Goal: Check status: Check status

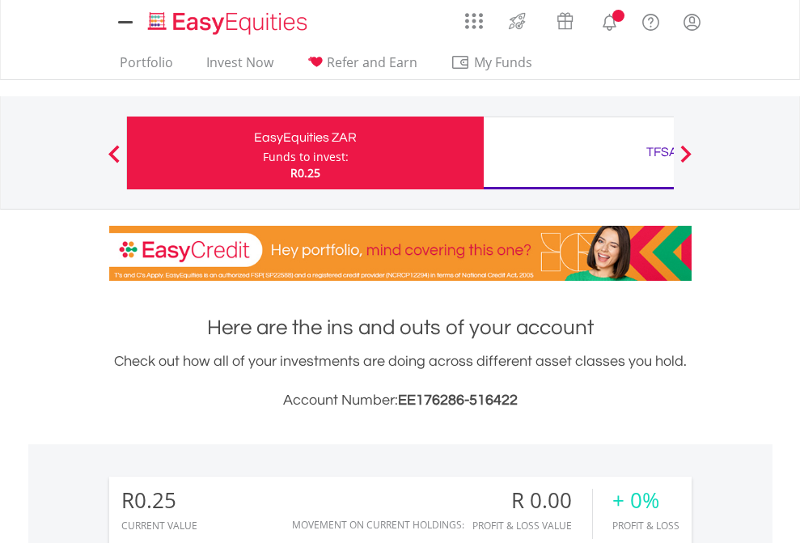
scroll to position [155, 254]
click at [263, 153] on div "Funds to invest:" at bounding box center [306, 157] width 86 height 16
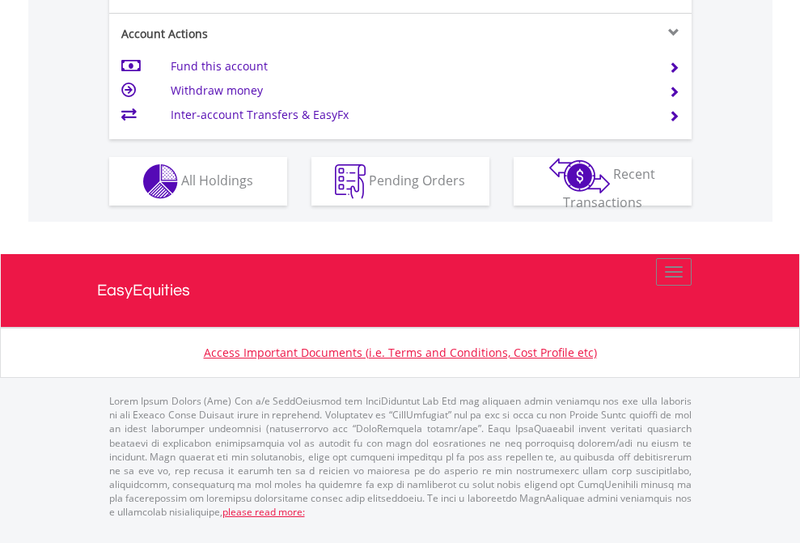
scroll to position [1518, 0]
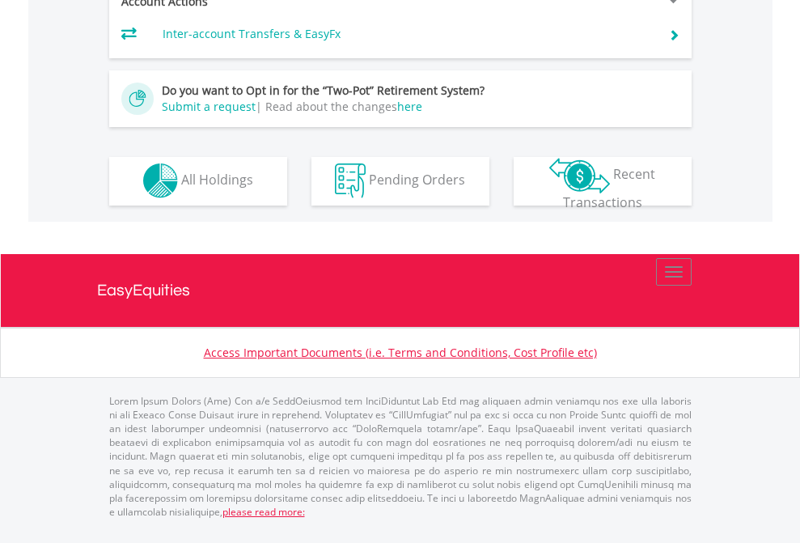
scroll to position [1512, 0]
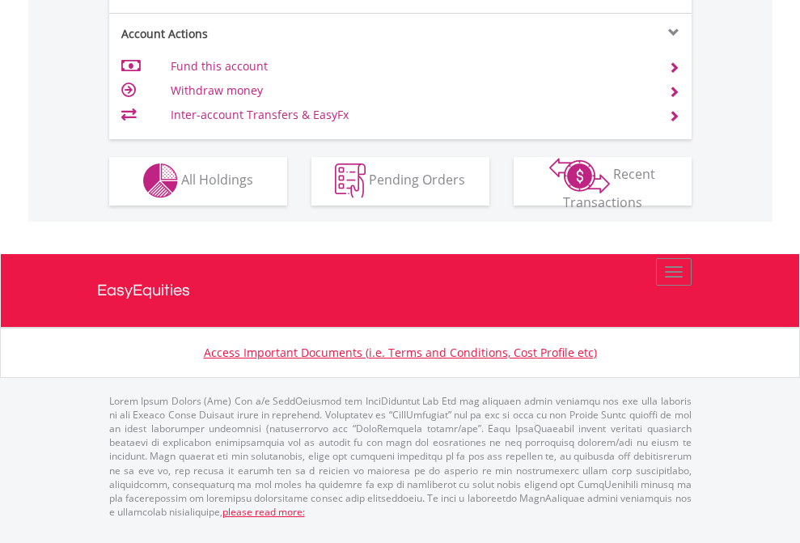
scroll to position [1512, 0]
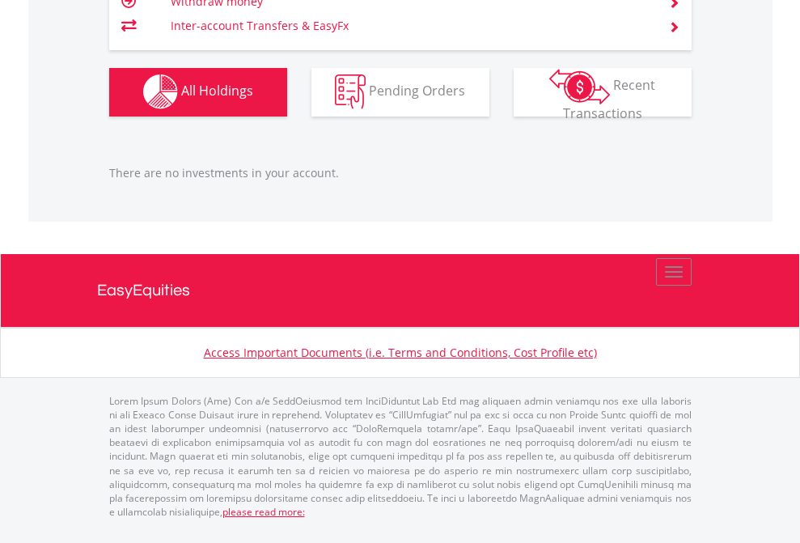
scroll to position [155, 254]
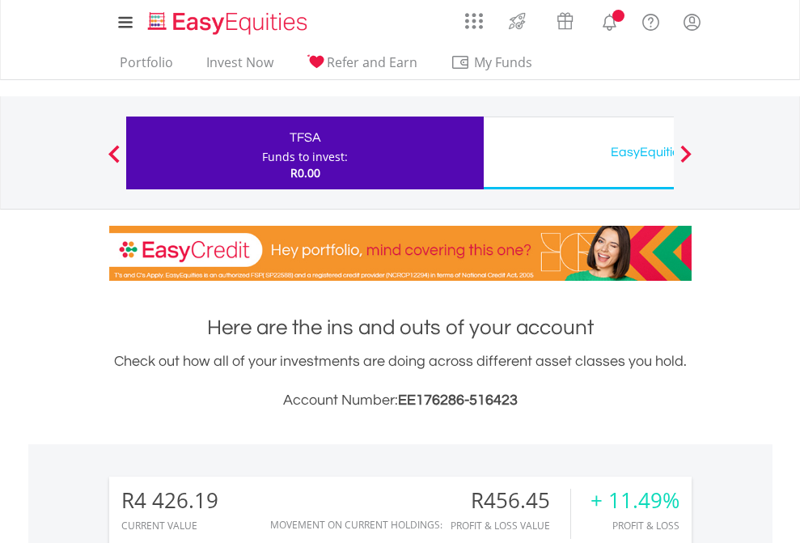
scroll to position [155, 254]
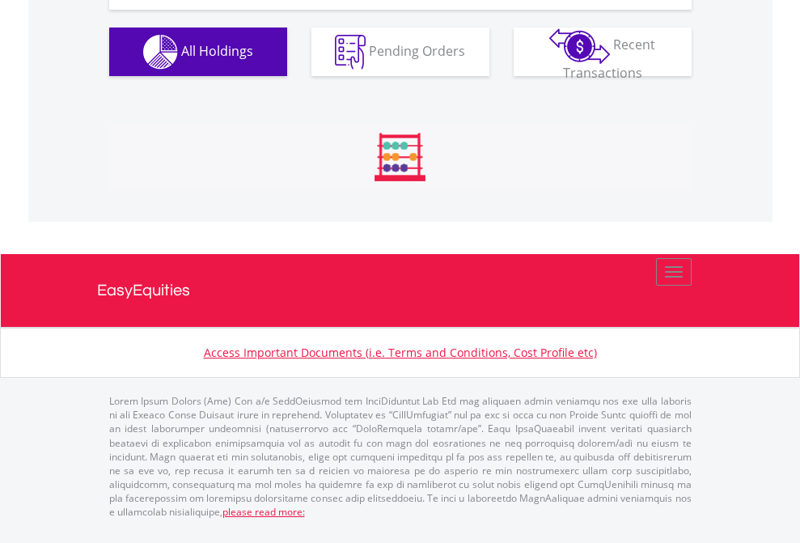
scroll to position [1798, 0]
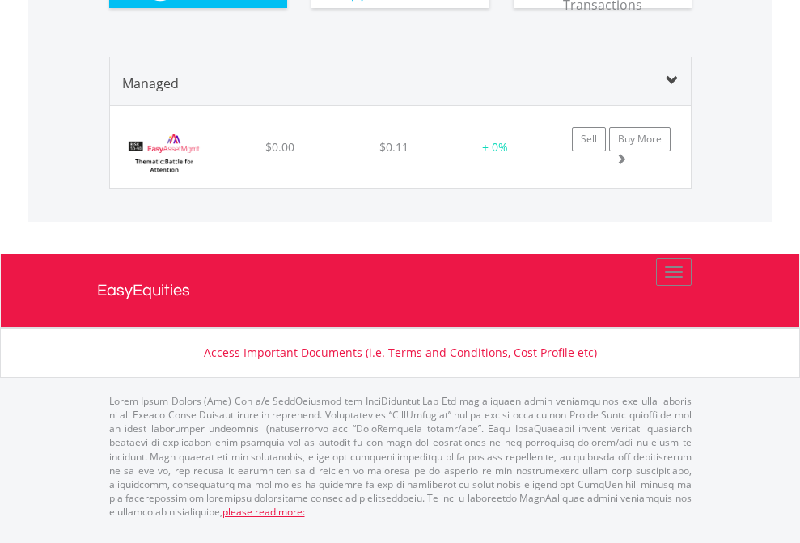
scroll to position [1771, 0]
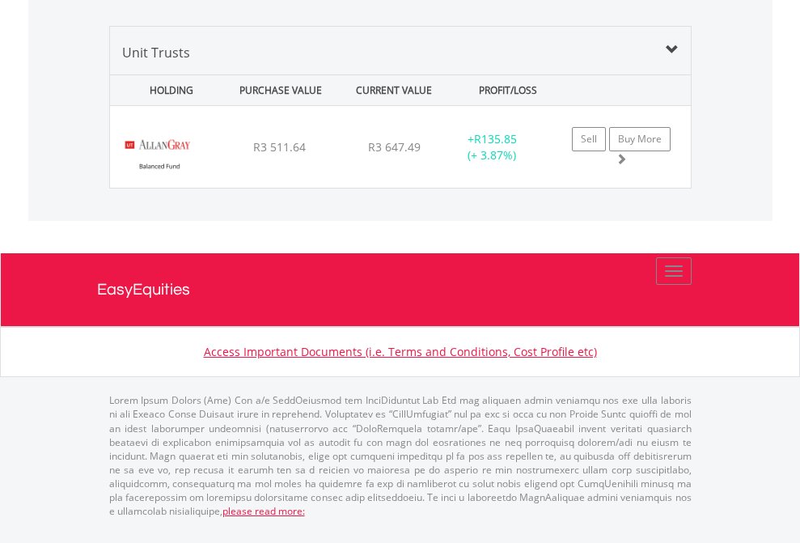
scroll to position [155, 254]
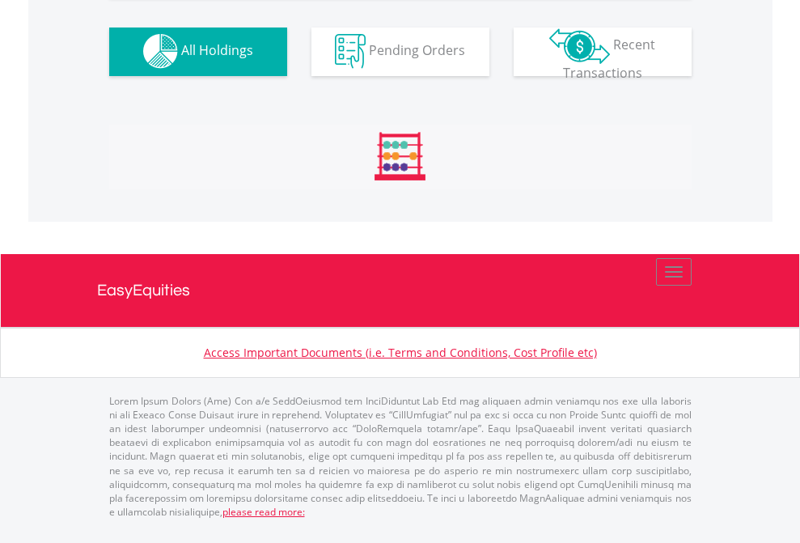
scroll to position [1601, 0]
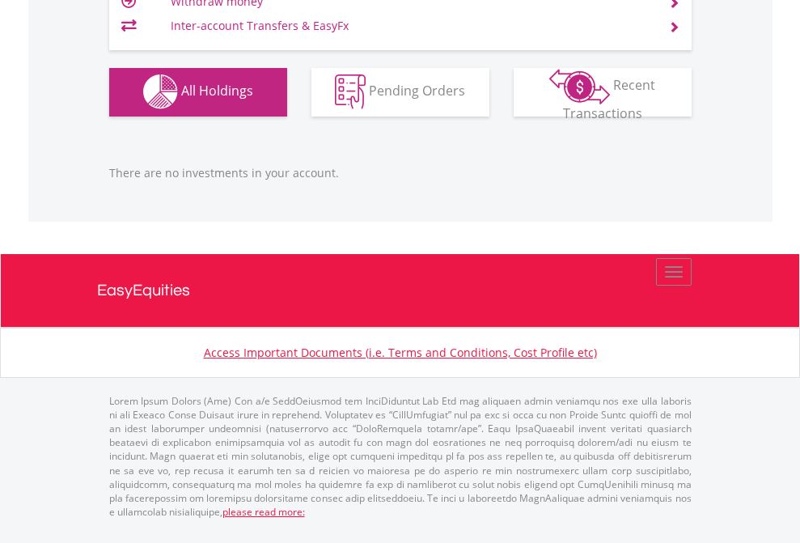
scroll to position [155, 254]
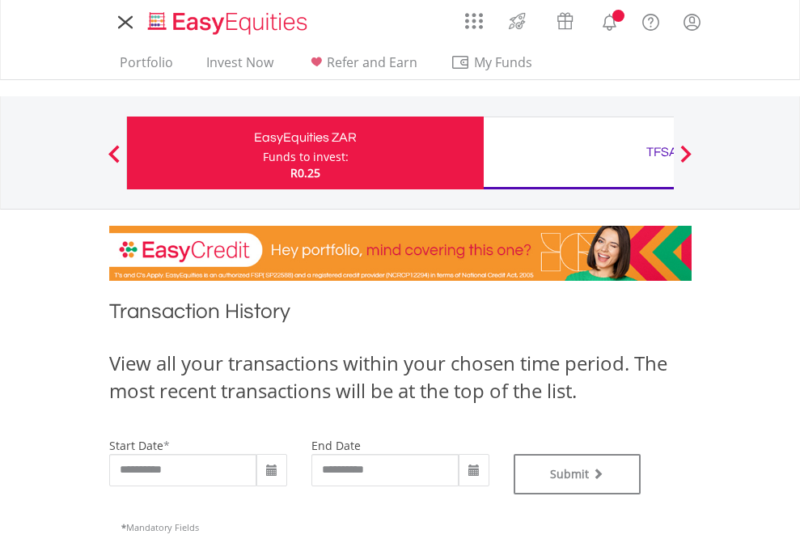
type input "**********"
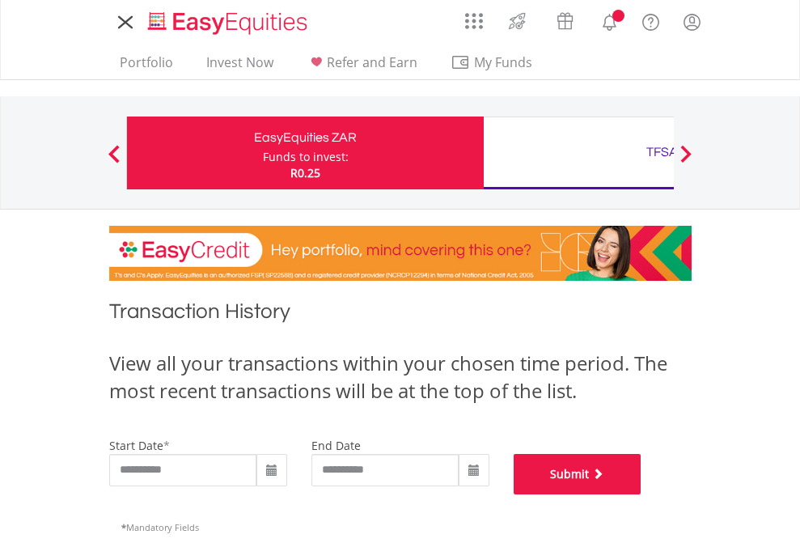
click at [641, 494] on button "Submit" at bounding box center [577, 474] width 128 height 40
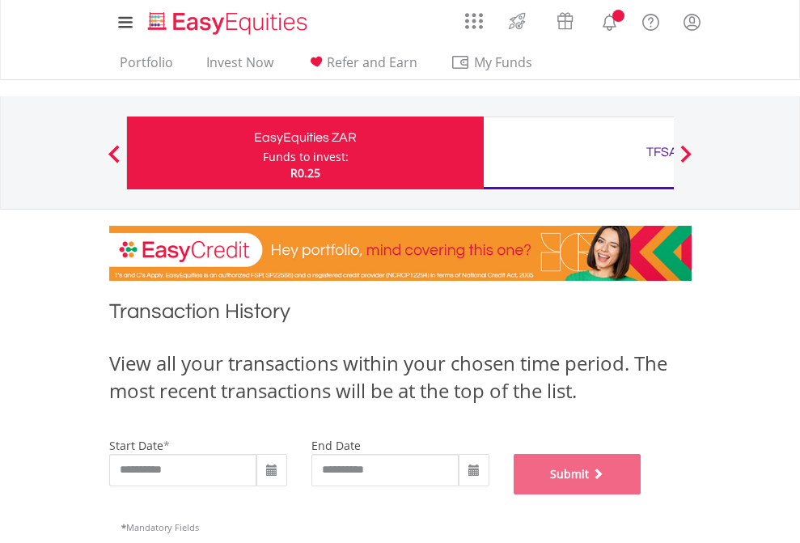
scroll to position [656, 0]
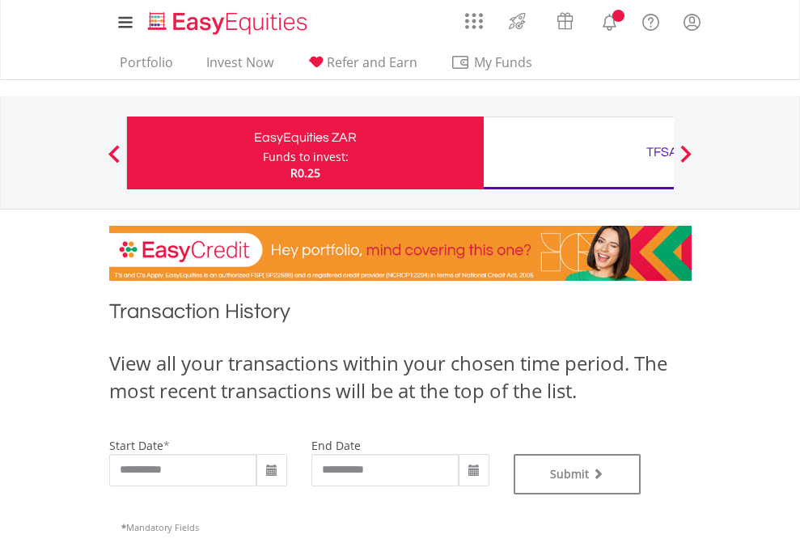
click at [578, 153] on div "TFSA" at bounding box center [661, 152] width 337 height 23
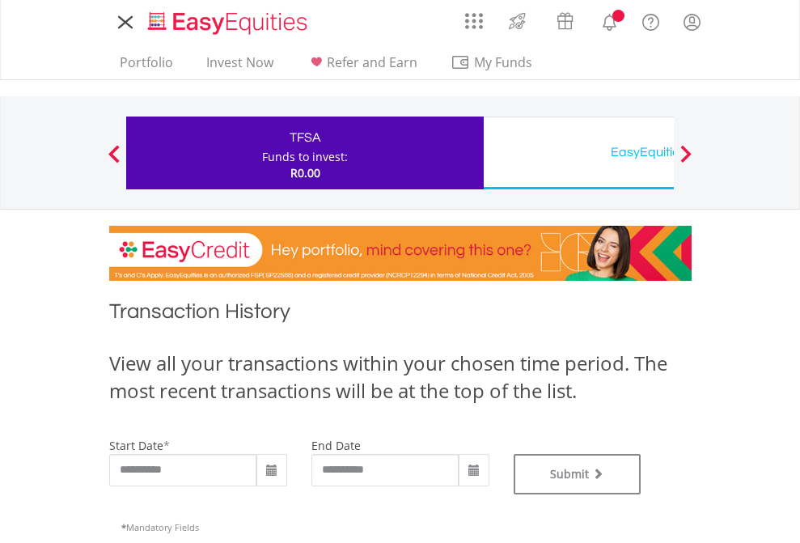
type input "**********"
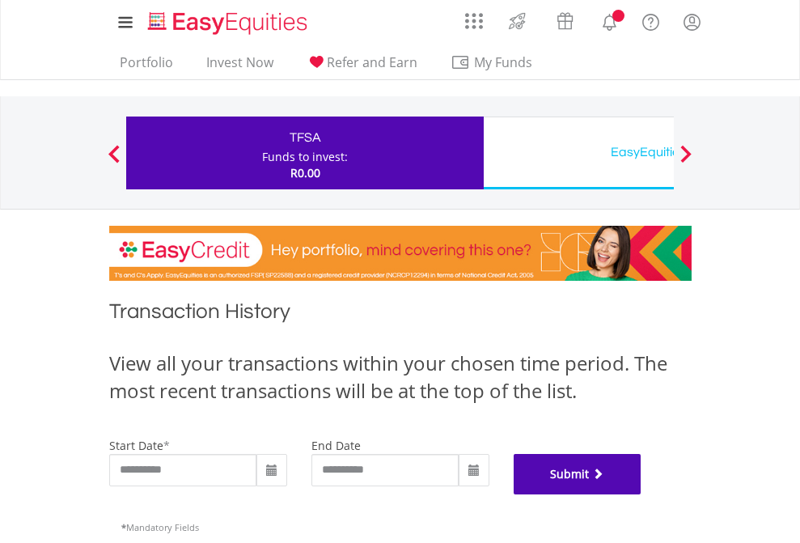
click at [641, 494] on button "Submit" at bounding box center [577, 474] width 128 height 40
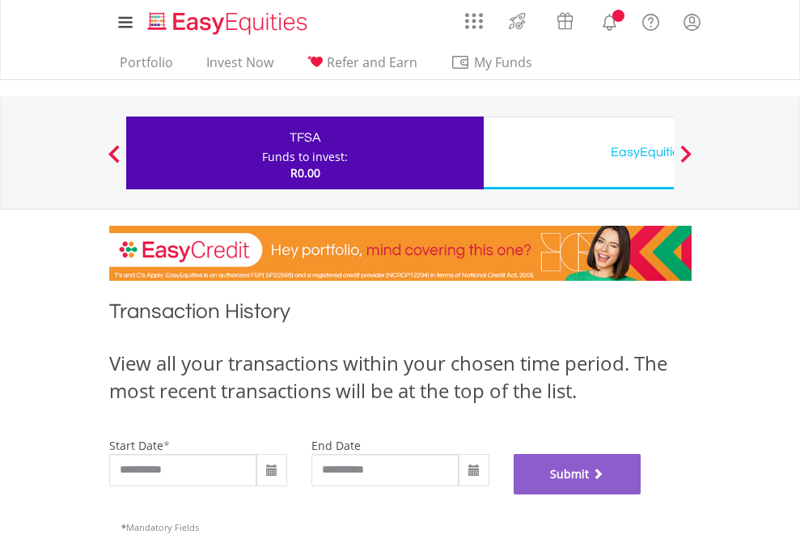
scroll to position [656, 0]
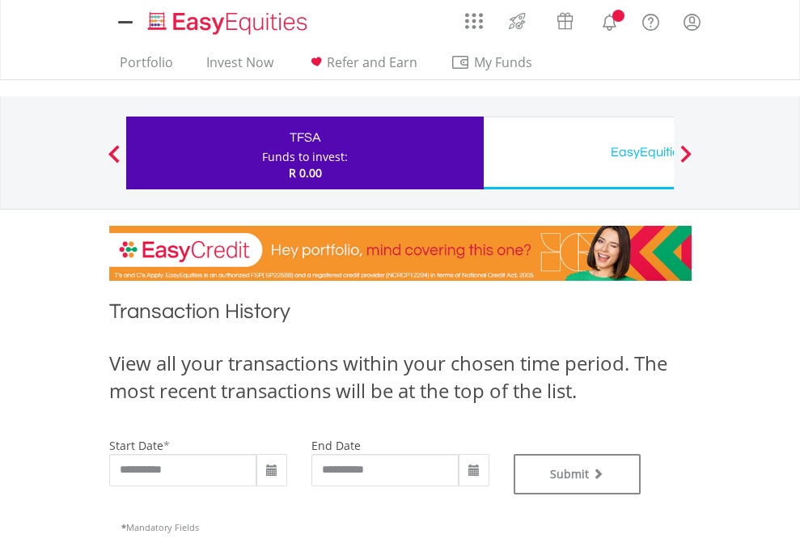
click at [578, 153] on div "EasyEquities USD" at bounding box center [661, 152] width 337 height 23
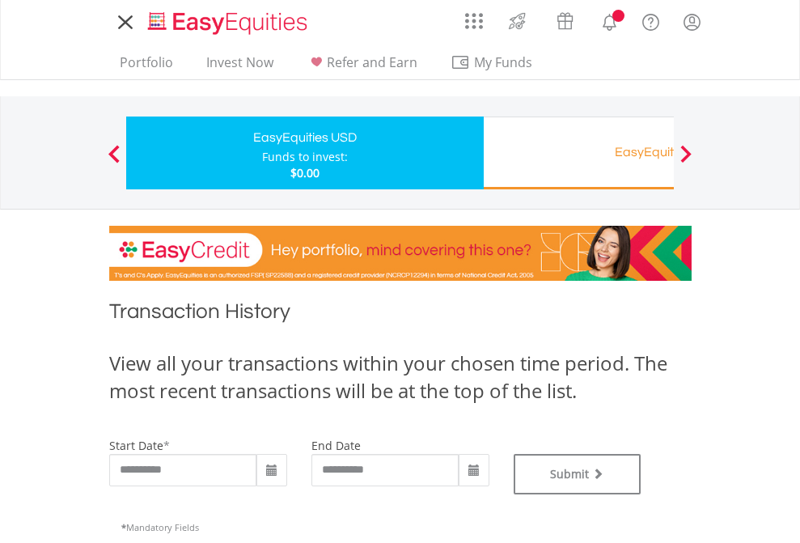
type input "**********"
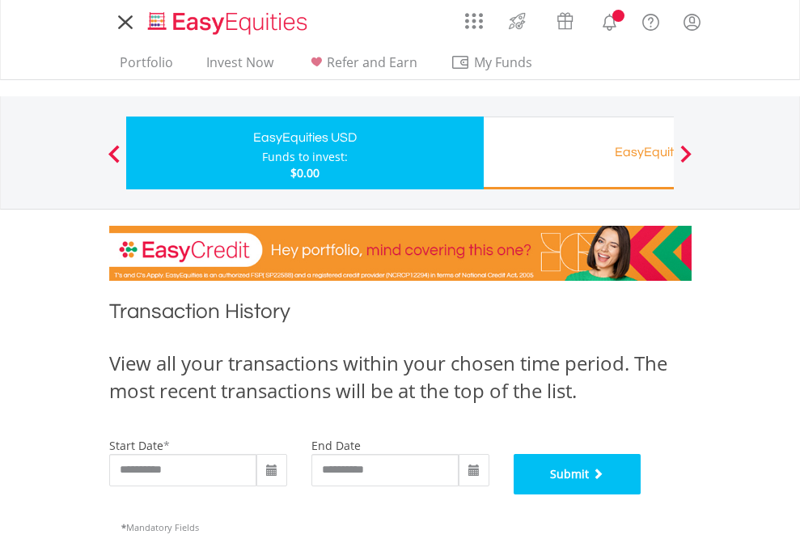
click at [641, 494] on button "Submit" at bounding box center [577, 474] width 128 height 40
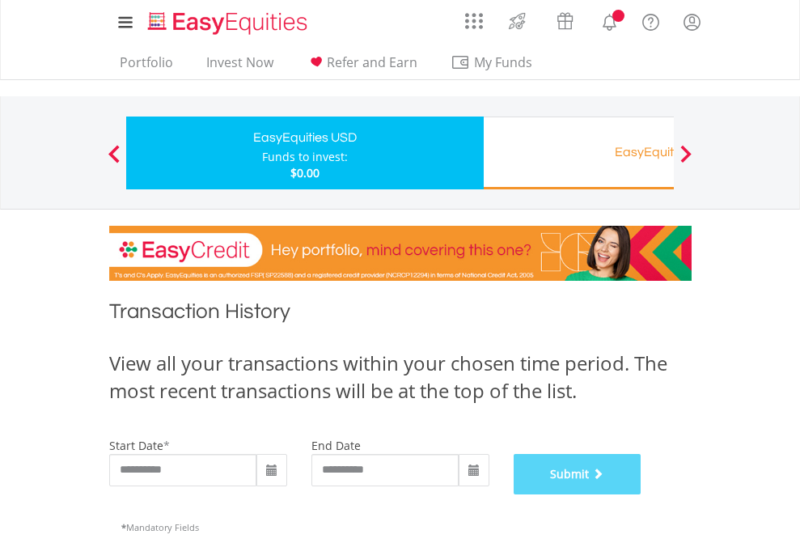
scroll to position [656, 0]
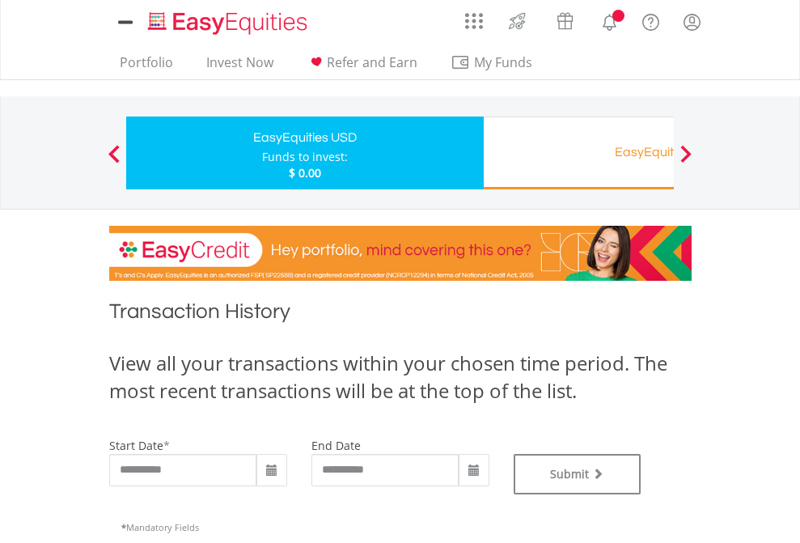
click at [578, 153] on div "EasyEquities RA" at bounding box center [661, 152] width 337 height 23
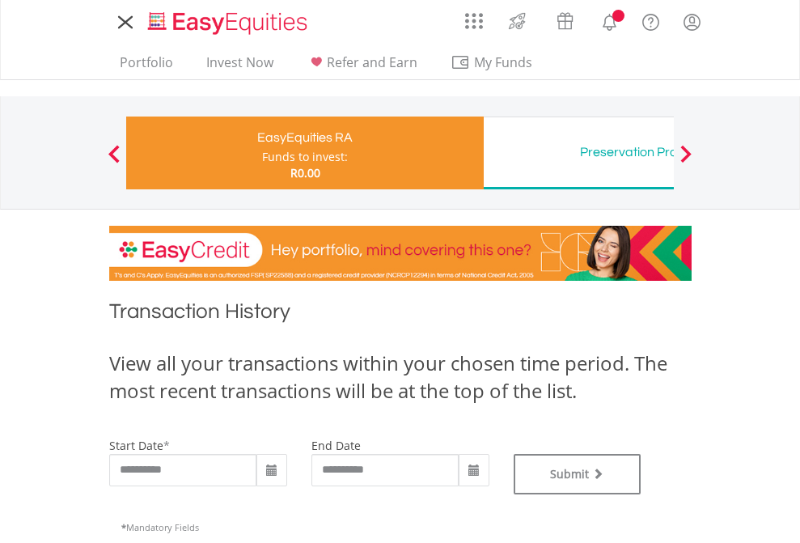
type input "**********"
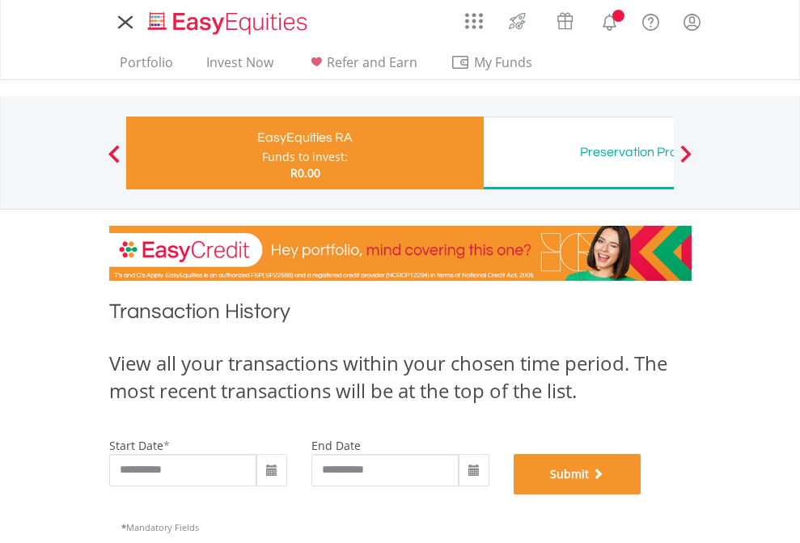
click at [641, 494] on button "Submit" at bounding box center [577, 474] width 128 height 40
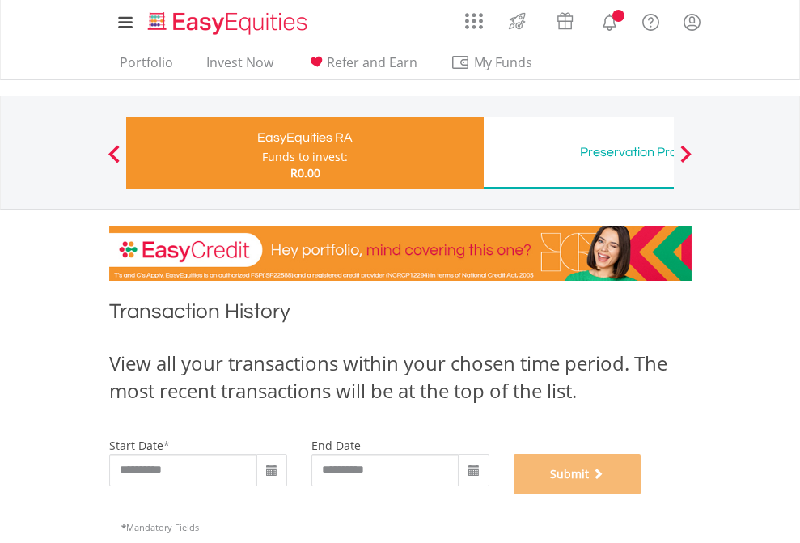
scroll to position [656, 0]
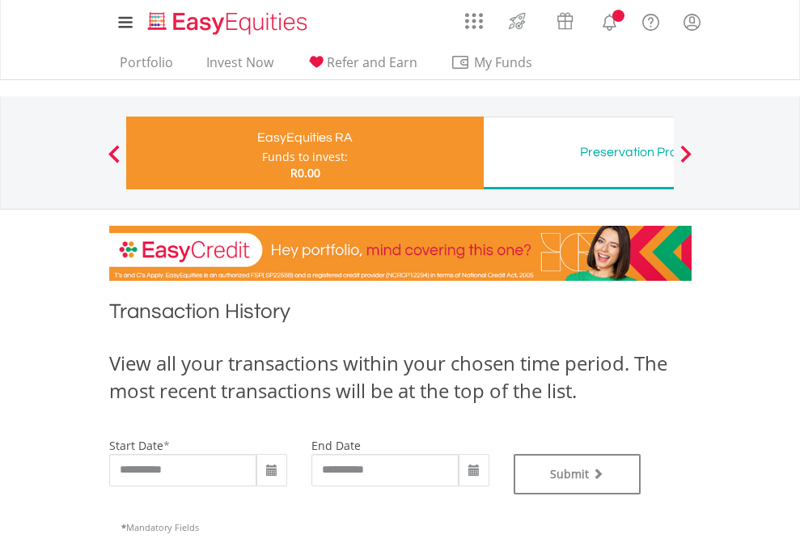
click at [578, 153] on div "Preservation Provident Fund" at bounding box center [661, 152] width 337 height 23
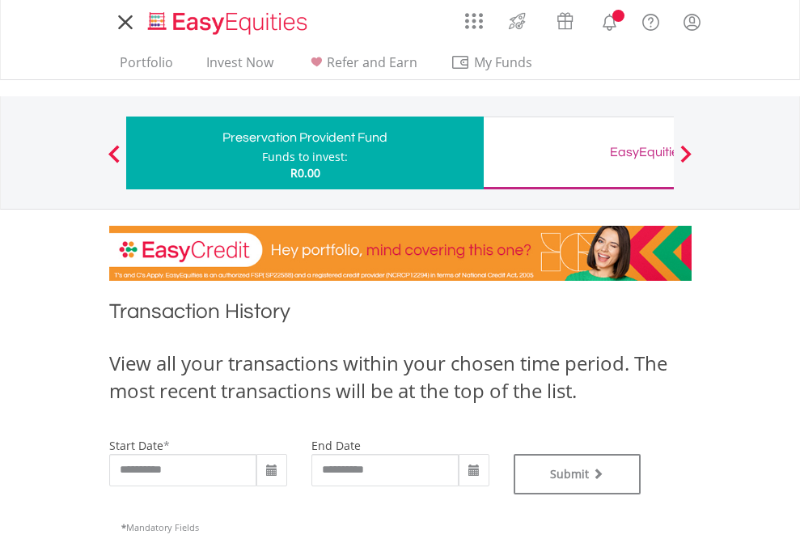
type input "**********"
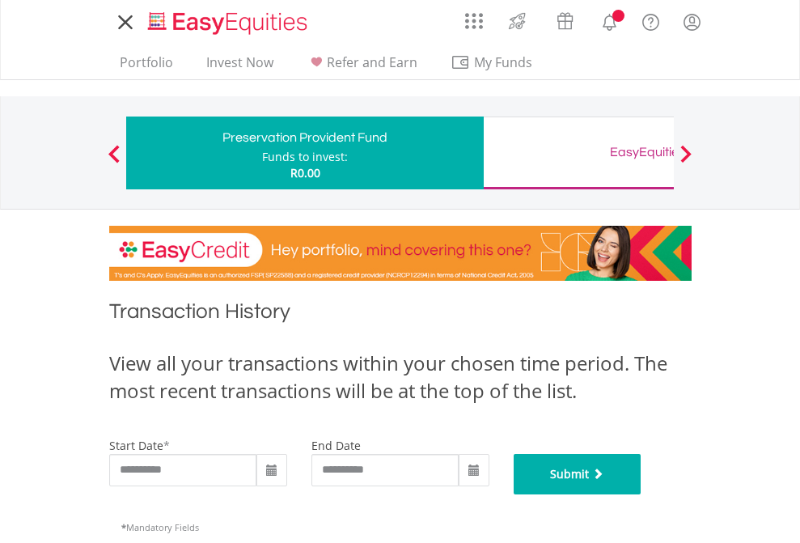
click at [641, 494] on button "Submit" at bounding box center [577, 474] width 128 height 40
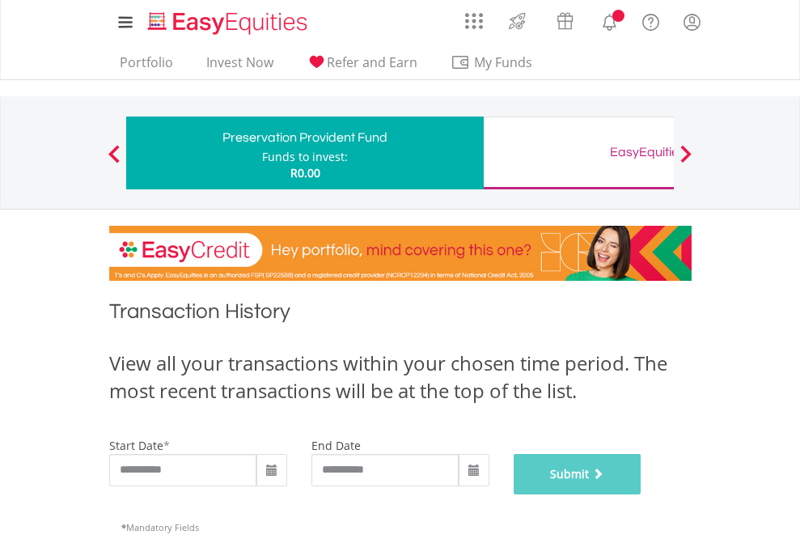
scroll to position [656, 0]
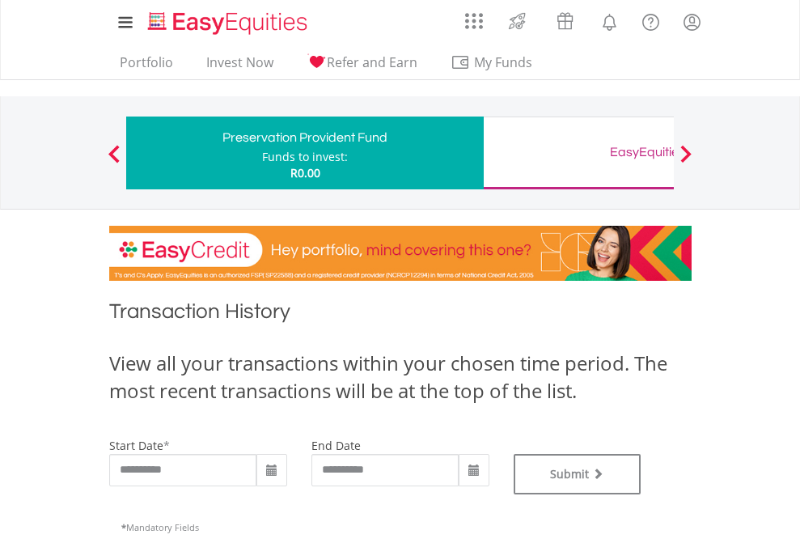
click at [578, 153] on div "EasyEquities GBP" at bounding box center [661, 152] width 337 height 23
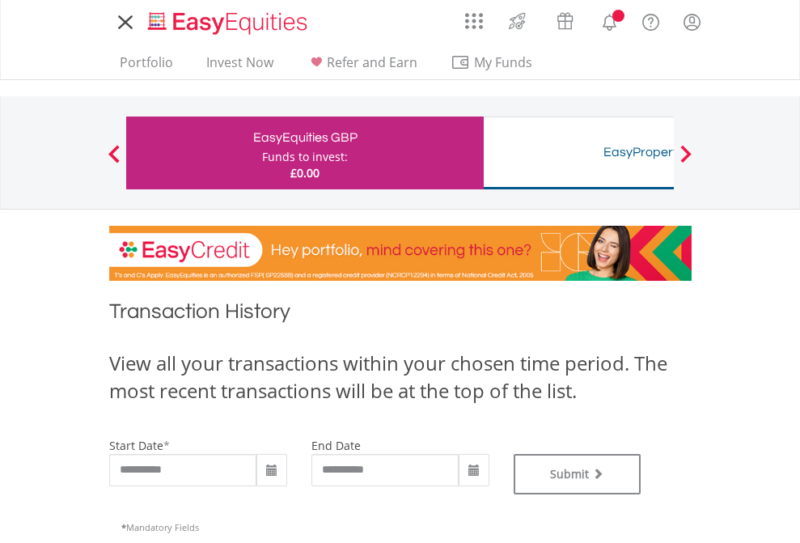
type input "**********"
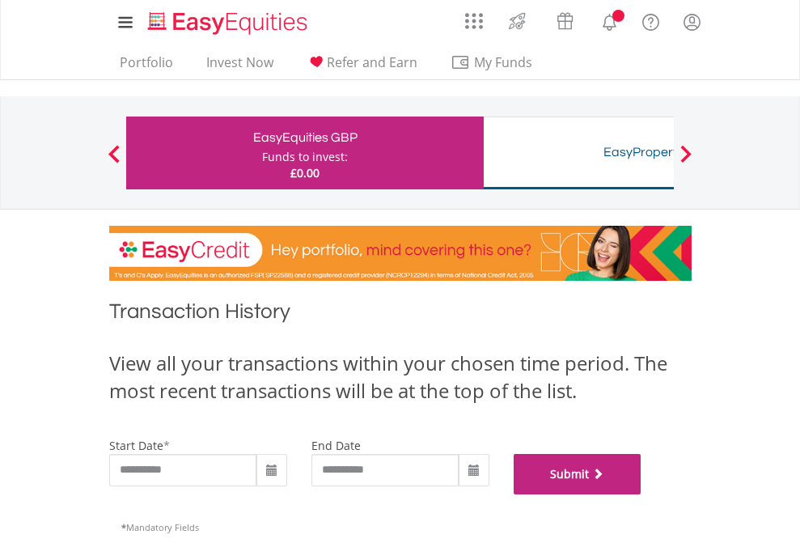
click at [641, 494] on button "Submit" at bounding box center [577, 474] width 128 height 40
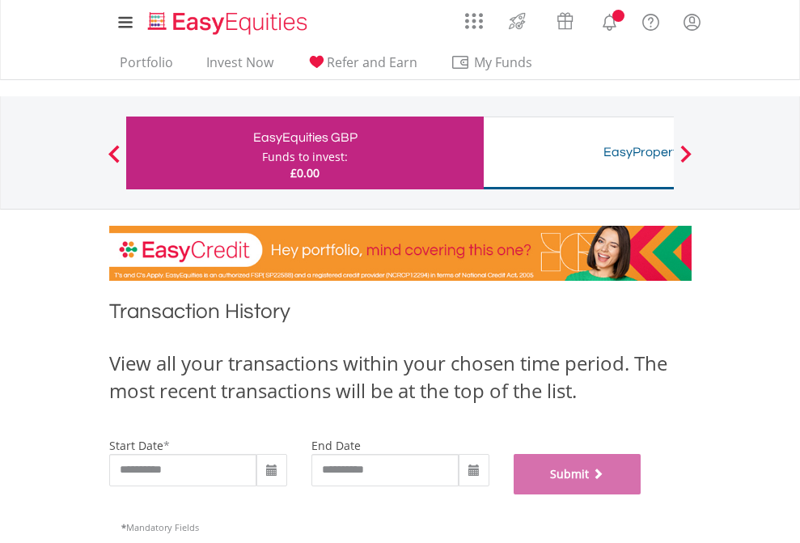
scroll to position [656, 0]
